Goal: Task Accomplishment & Management: Manage account settings

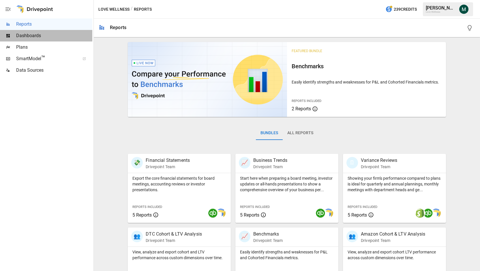
click at [52, 38] on span "Dashboards" at bounding box center [54, 35] width 76 height 7
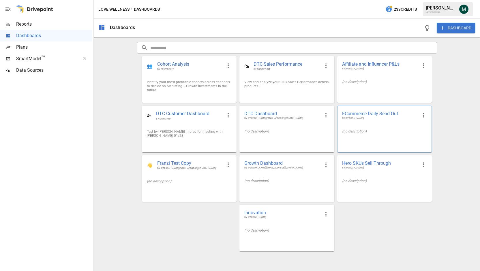
click at [362, 113] on span "ECommerce Daily Send Out" at bounding box center [380, 114] width 76 height 6
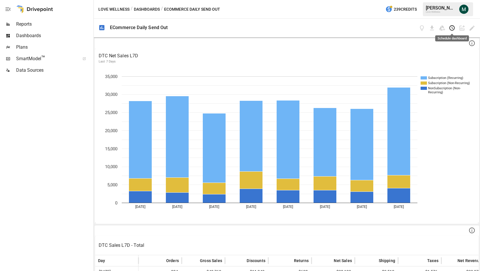
click at [454, 29] on icon "Schedule dashboard" at bounding box center [451, 27] width 5 height 5
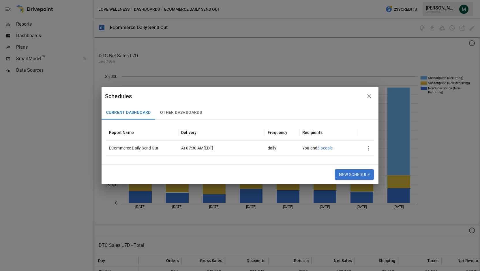
click at [368, 149] on icon "button" at bounding box center [368, 148] width 1 height 5
click at [381, 164] on li "Edit" at bounding box center [379, 162] width 33 height 12
click at [371, 162] on div "Edit" at bounding box center [374, 162] width 8 height 7
click at [349, 120] on div at bounding box center [240, 135] width 480 height 271
click at [368, 150] on icon "button" at bounding box center [368, 148] width 7 height 7
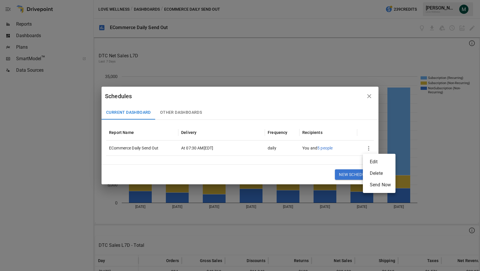
click at [376, 162] on div "Edit" at bounding box center [374, 162] width 8 height 7
click at [343, 123] on div at bounding box center [240, 135] width 480 height 271
click at [370, 148] on icon "button" at bounding box center [368, 148] width 7 height 7
click at [374, 158] on li "Edit" at bounding box center [379, 162] width 33 height 12
click at [327, 175] on div at bounding box center [240, 135] width 480 height 271
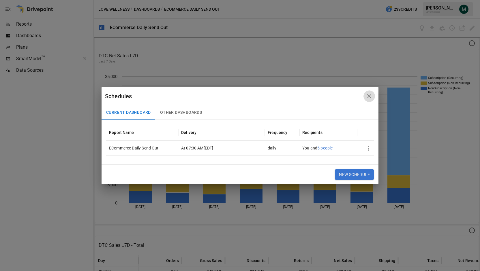
click at [367, 93] on button "button" at bounding box center [369, 97] width 12 height 12
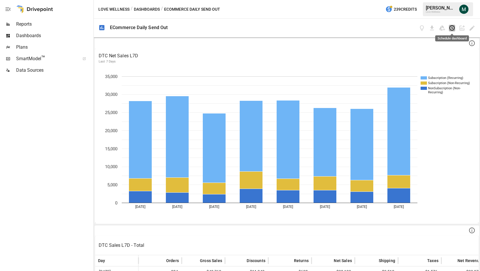
click at [450, 29] on icon "Schedule dashboard" at bounding box center [452, 28] width 7 height 7
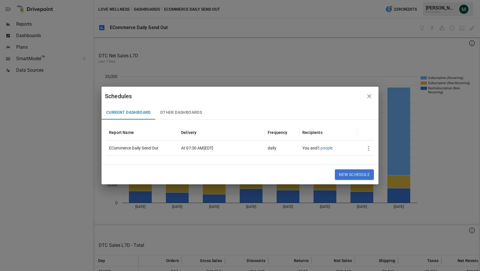
click at [364, 146] on button "button" at bounding box center [369, 149] width 12 height 12
click at [367, 157] on li "Edit" at bounding box center [379, 162] width 33 height 12
click at [373, 160] on div "Edit" at bounding box center [374, 162] width 8 height 7
click at [348, 109] on div at bounding box center [240, 135] width 480 height 271
click at [346, 175] on button "New Schedule" at bounding box center [354, 175] width 39 height 10
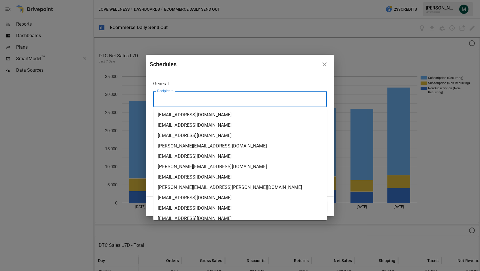
click at [211, 99] on input "Recipients" at bounding box center [240, 99] width 168 height 11
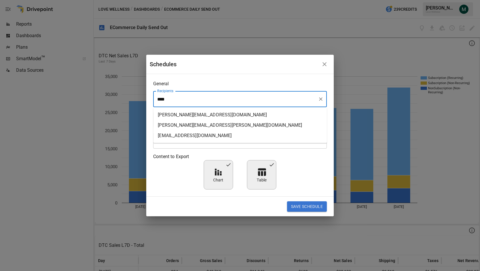
type input "*****"
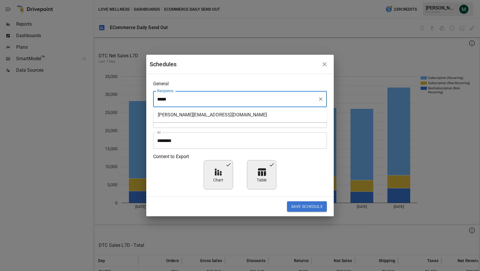
click at [198, 113] on li "[PERSON_NAME][EMAIL_ADDRESS][DOMAIN_NAME]" at bounding box center [240, 115] width 174 height 10
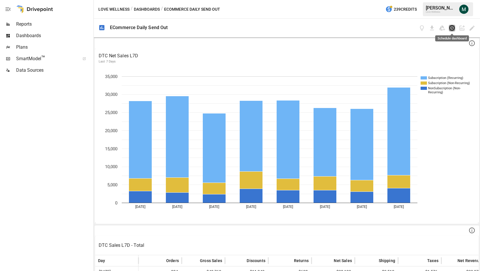
click at [451, 27] on icon "Schedule dashboard" at bounding box center [452, 28] width 7 height 7
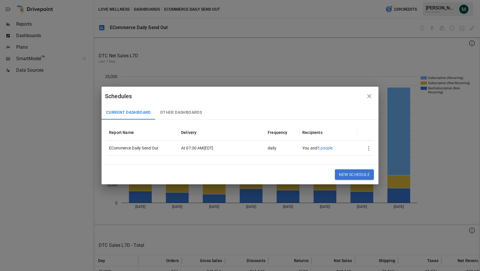
click at [370, 148] on icon "button" at bounding box center [368, 148] width 7 height 7
click at [331, 150] on div at bounding box center [240, 135] width 480 height 271
click at [327, 148] on span "5 people" at bounding box center [324, 148] width 15 height 5
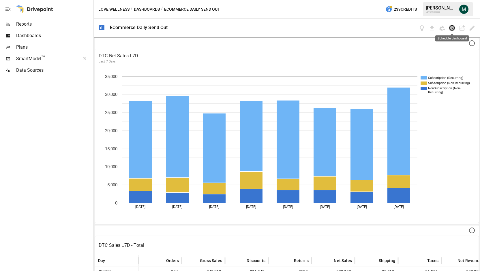
click at [453, 28] on icon "Schedule dashboard" at bounding box center [452, 28] width 7 height 7
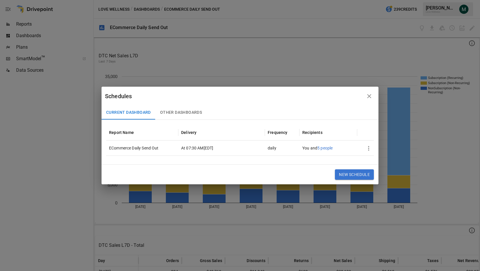
click at [368, 147] on icon "button" at bounding box center [368, 148] width 7 height 7
click at [375, 164] on div "Edit" at bounding box center [374, 162] width 8 height 7
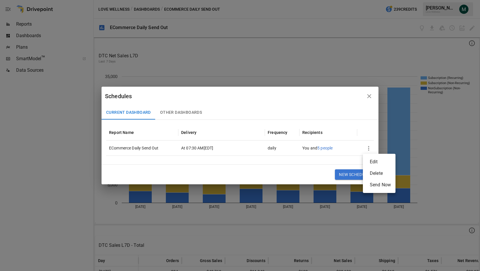
click at [375, 164] on div "Edit" at bounding box center [374, 162] width 8 height 7
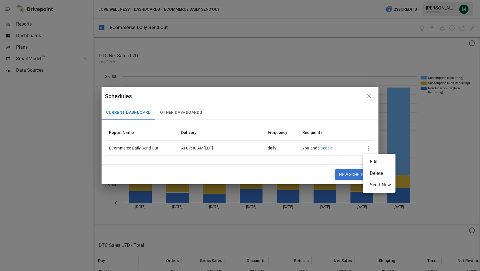
click at [375, 164] on div "Edit" at bounding box center [374, 162] width 8 height 7
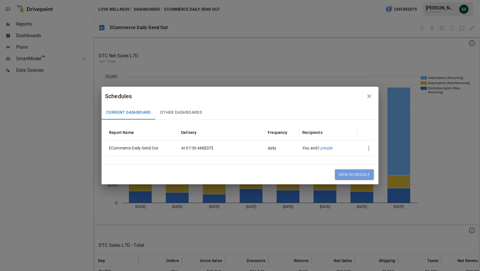
click at [365, 176] on button "New Schedule" at bounding box center [354, 175] width 39 height 10
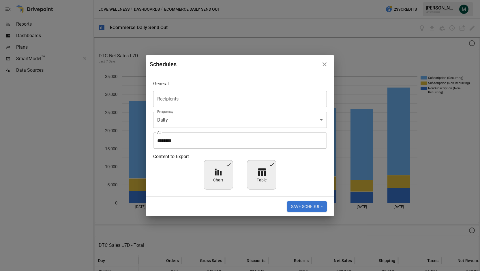
click at [214, 103] on input "Recipients" at bounding box center [240, 99] width 168 height 11
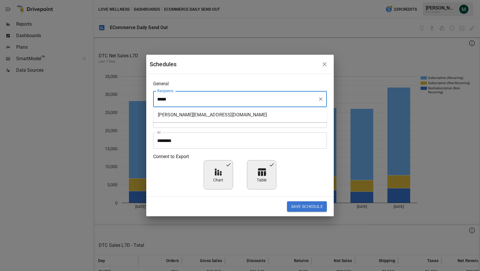
type input "******"
click at [209, 116] on li "[PERSON_NAME][EMAIL_ADDRESS][DOMAIN_NAME]" at bounding box center [240, 115] width 174 height 10
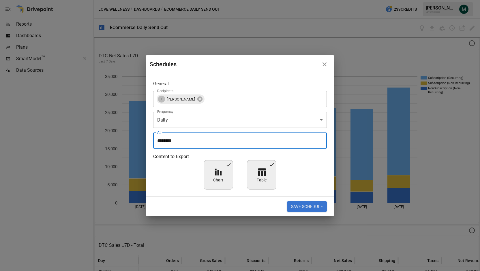
click at [191, 144] on input "********" at bounding box center [238, 141] width 170 height 16
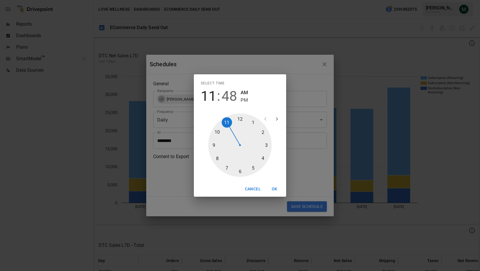
click at [228, 170] on div at bounding box center [239, 145] width 63 height 63
click at [238, 169] on div at bounding box center [239, 145] width 63 height 63
click at [241, 173] on div at bounding box center [239, 145] width 63 height 63
type input "********"
click at [274, 191] on button "OK" at bounding box center [274, 189] width 18 height 11
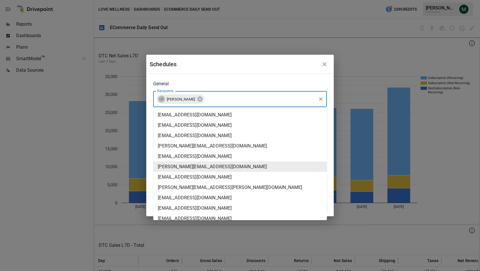
click at [223, 98] on input "Recipients" at bounding box center [260, 99] width 110 height 11
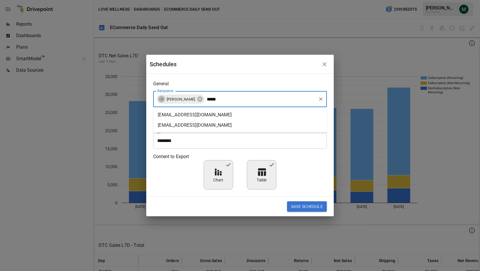
type input "******"
click at [218, 111] on li "[EMAIL_ADDRESS][DOMAIN_NAME]" at bounding box center [240, 115] width 174 height 10
click at [318, 209] on button "Save Schedule" at bounding box center [307, 207] width 40 height 10
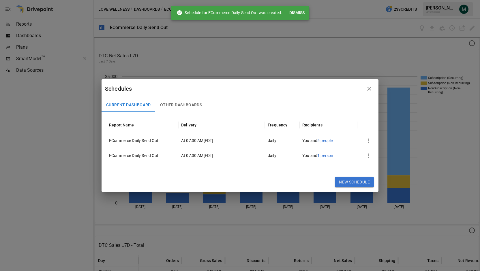
click at [370, 140] on icon "button" at bounding box center [368, 141] width 7 height 7
click at [376, 157] on div "Edit" at bounding box center [374, 154] width 8 height 7
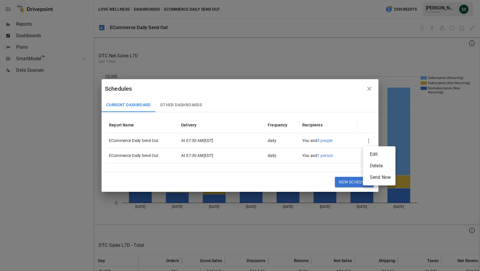
click at [332, 110] on div at bounding box center [240, 135] width 480 height 271
click at [370, 158] on icon "button" at bounding box center [368, 155] width 7 height 7
click at [372, 167] on div "Edit" at bounding box center [374, 169] width 8 height 7
click at [370, 171] on div "Edit" at bounding box center [374, 169] width 8 height 7
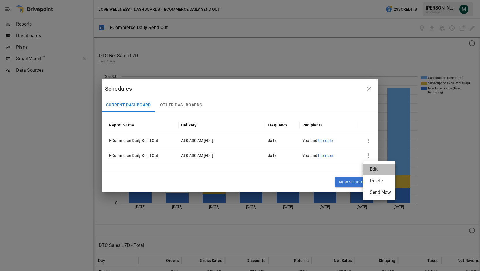
click at [370, 171] on div "Edit" at bounding box center [374, 169] width 8 height 7
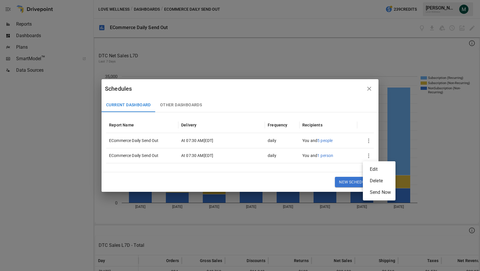
click at [370, 171] on div "Edit" at bounding box center [374, 169] width 8 height 7
click at [334, 97] on div at bounding box center [240, 135] width 480 height 271
click at [364, 178] on button "New Schedule" at bounding box center [354, 182] width 39 height 10
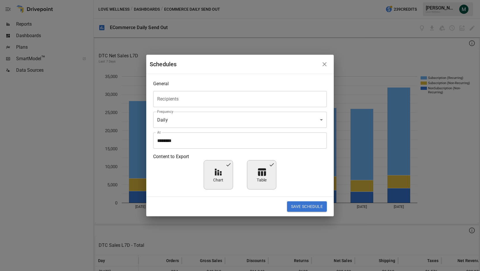
click at [323, 64] on icon "button" at bounding box center [324, 64] width 7 height 7
